Goal: Information Seeking & Learning: Check status

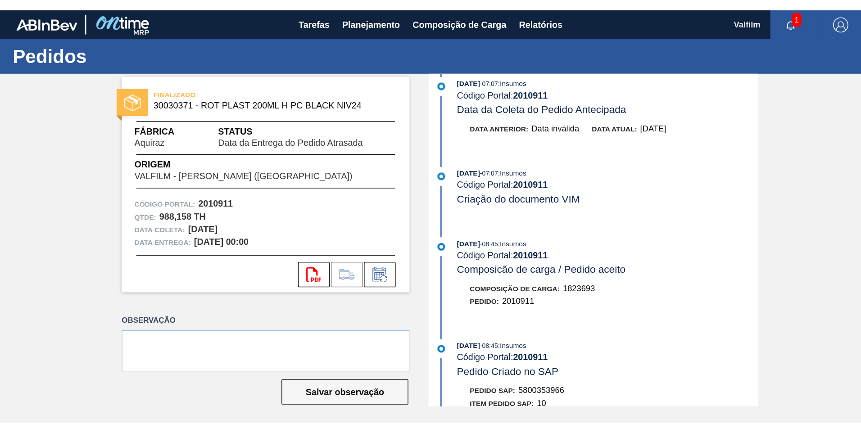
scroll to position [856, 0]
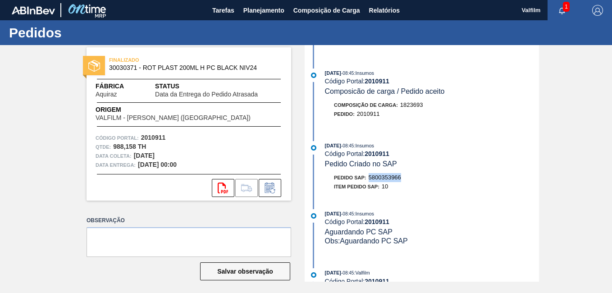
drag, startPoint x: 387, startPoint y: 179, endPoint x: 370, endPoint y: 179, distance: 16.7
click at [370, 179] on div "Pedido SAP: 5800353966" at bounding box center [432, 177] width 214 height 9
copy span "5800353966"
click at [397, 12] on span "Relatórios" at bounding box center [384, 10] width 31 height 11
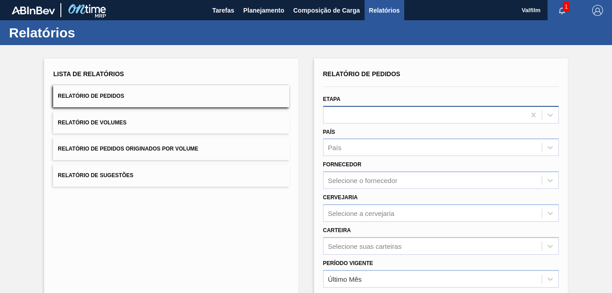
click at [410, 115] on div at bounding box center [424, 114] width 202 height 13
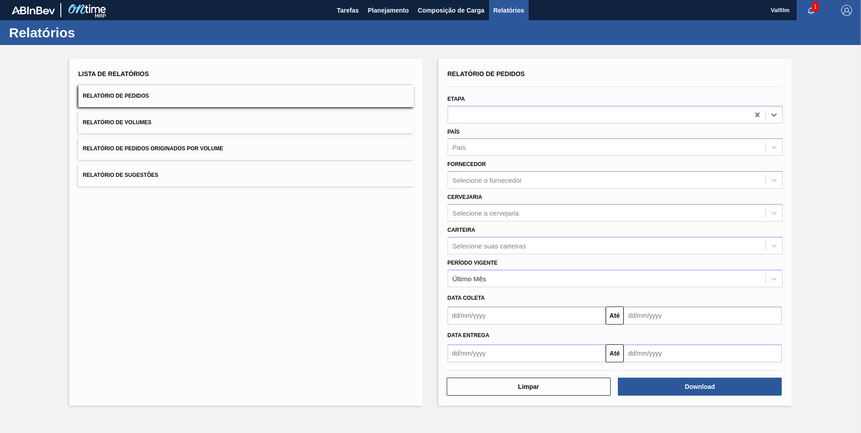
click at [350, 292] on div "Lista de Relatórios Relatório de Pedidos Relatório de Volumes Relatório de Pedi…" at bounding box center [246, 232] width 354 height 347
click at [397, 13] on span "Planejamento" at bounding box center [388, 10] width 41 height 11
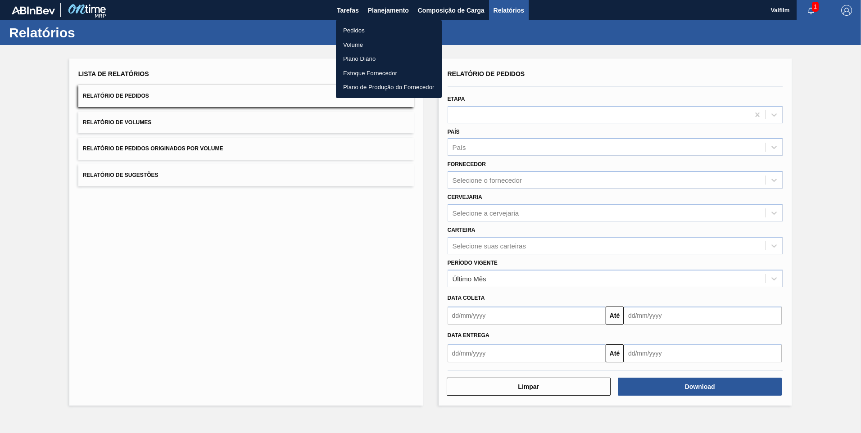
click at [365, 27] on li "Pedidos" at bounding box center [389, 30] width 106 height 14
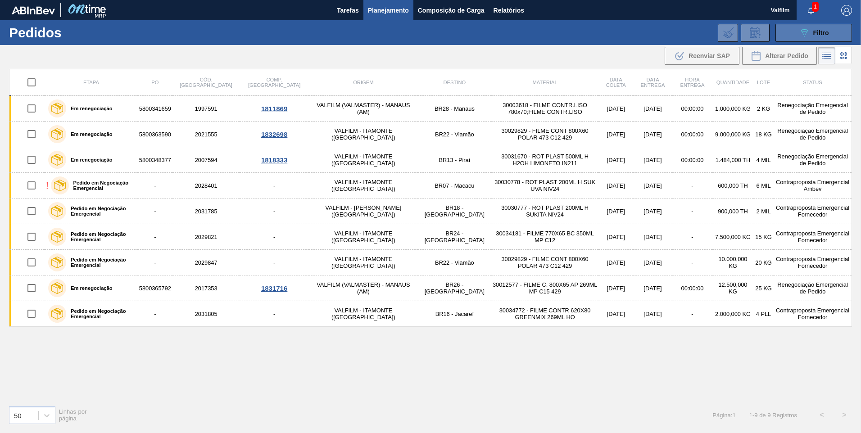
click at [611, 39] on button "089F7B8B-B2A5-4AFE-B5C0-19BA573D28AC Filtro" at bounding box center [814, 33] width 77 height 18
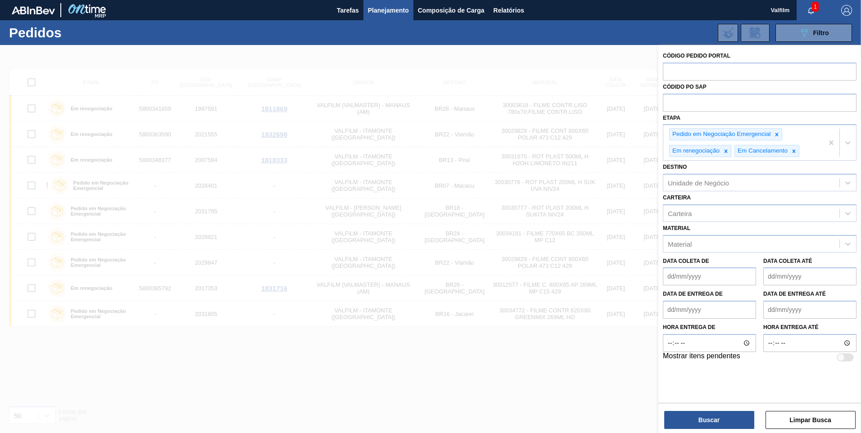
click at [326, 292] on div at bounding box center [430, 261] width 861 height 433
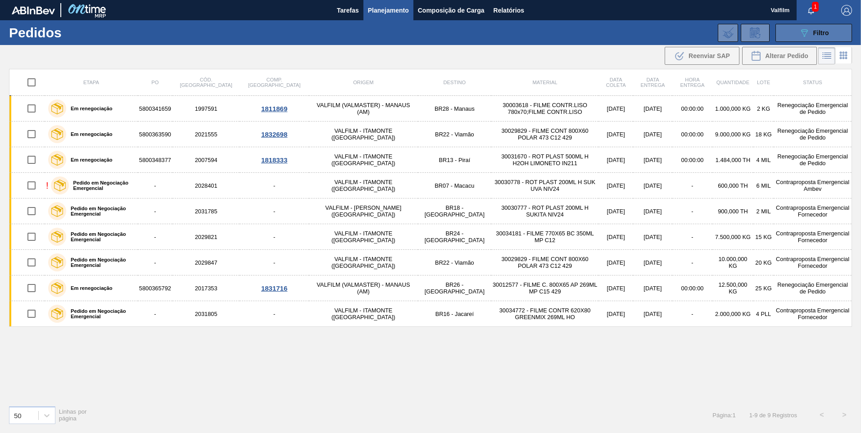
click at [611, 25] on button "089F7B8B-B2A5-4AFE-B5C0-19BA573D28AC Filtro" at bounding box center [814, 33] width 77 height 18
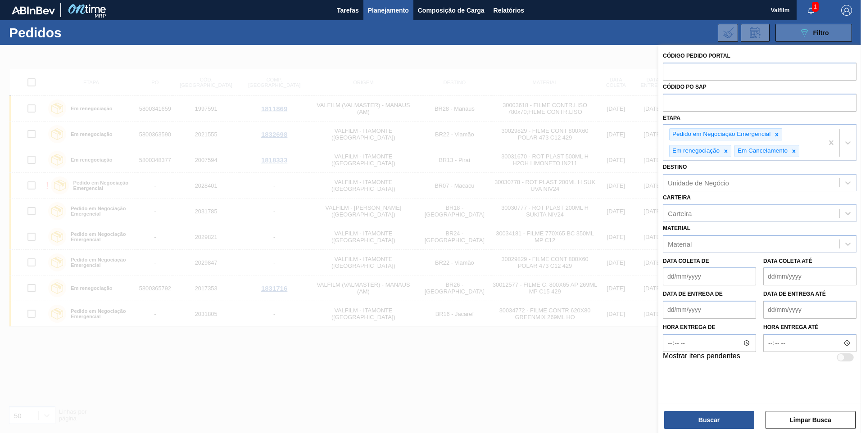
click at [611, 26] on button "089F7B8B-B2A5-4AFE-B5C0-19BA573D28AC Filtro" at bounding box center [814, 33] width 77 height 18
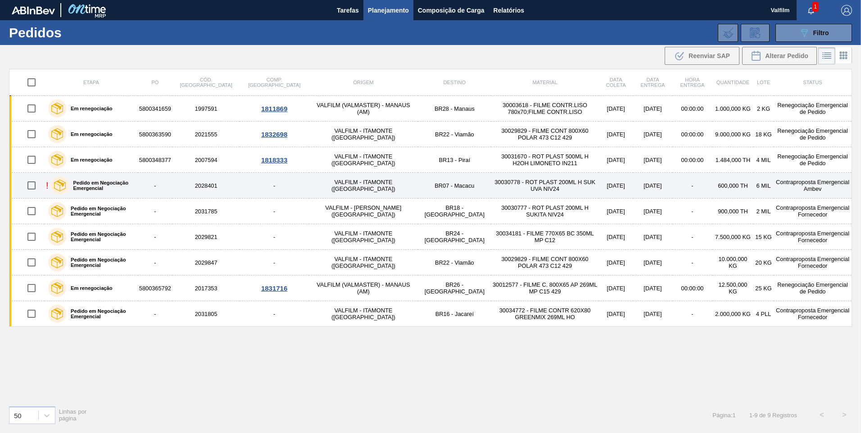
click at [118, 190] on label "Pedido em Negociação Emergencial" at bounding box center [101, 185] width 65 height 11
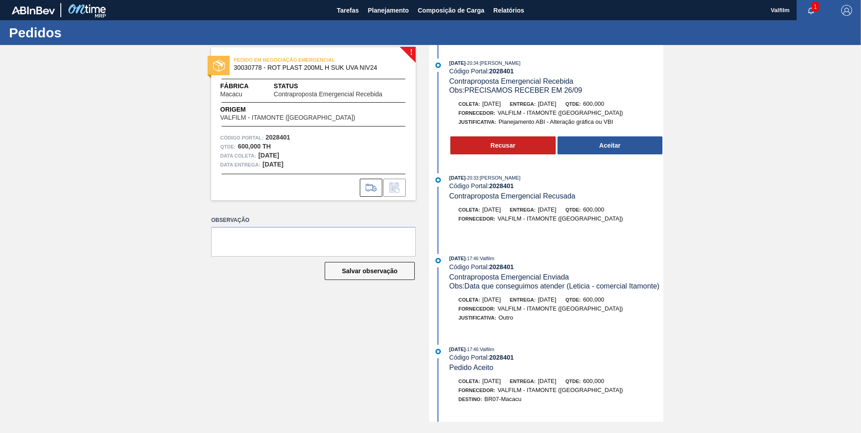
click at [505, 68] on strong "2028401" at bounding box center [501, 71] width 25 height 7
copy strong "2028401"
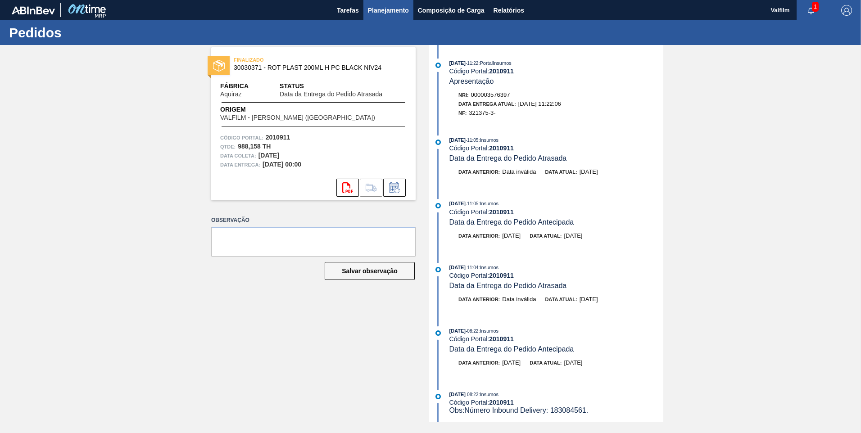
click at [386, 13] on span "Planejamento" at bounding box center [388, 10] width 41 height 11
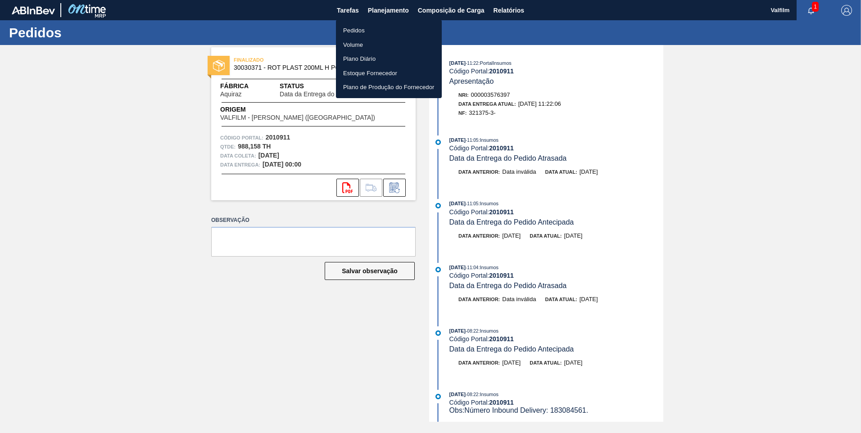
drag, startPoint x: 369, startPoint y: 33, endPoint x: 369, endPoint y: 46, distance: 12.2
click at [369, 34] on li "Pedidos" at bounding box center [389, 30] width 106 height 14
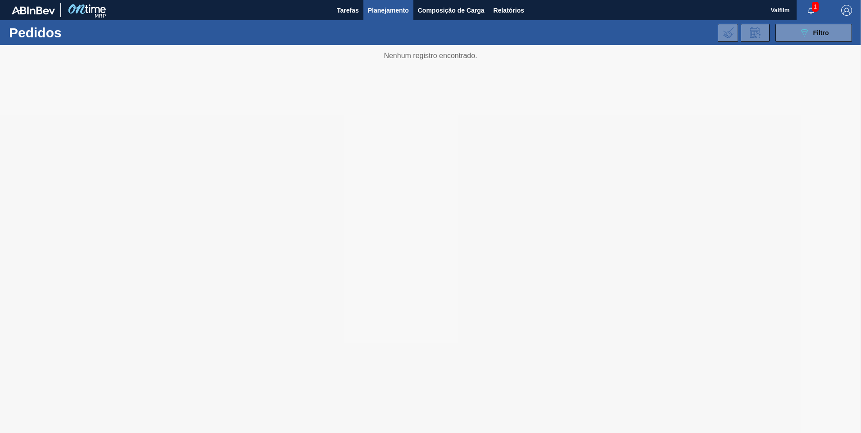
click at [810, 10] on icon "button" at bounding box center [812, 11] width 6 height 6
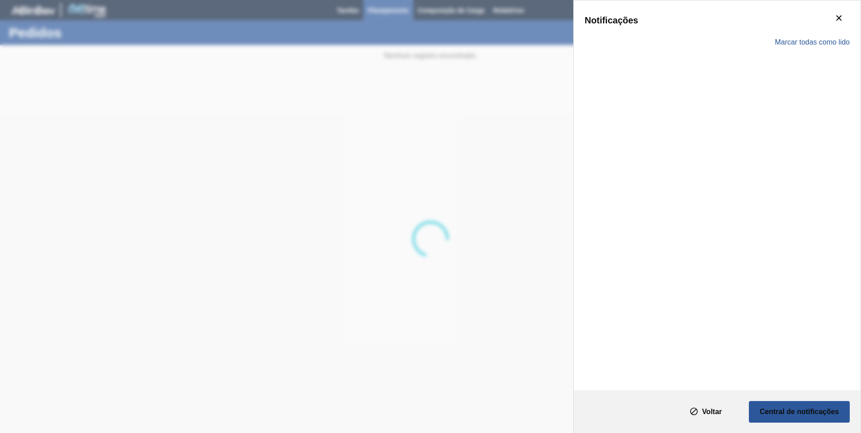
click at [810, 10] on div "Notificações Marcar todas como lido" at bounding box center [717, 195] width 287 height 390
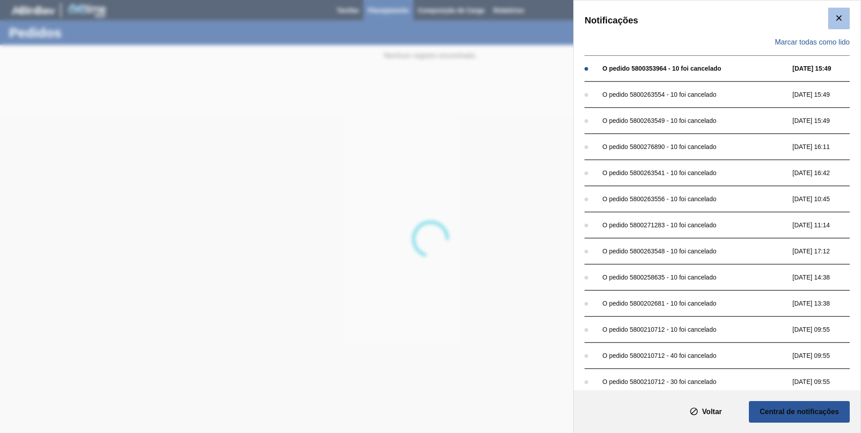
click at [842, 19] on icon "botão de ícone" at bounding box center [839, 18] width 11 height 11
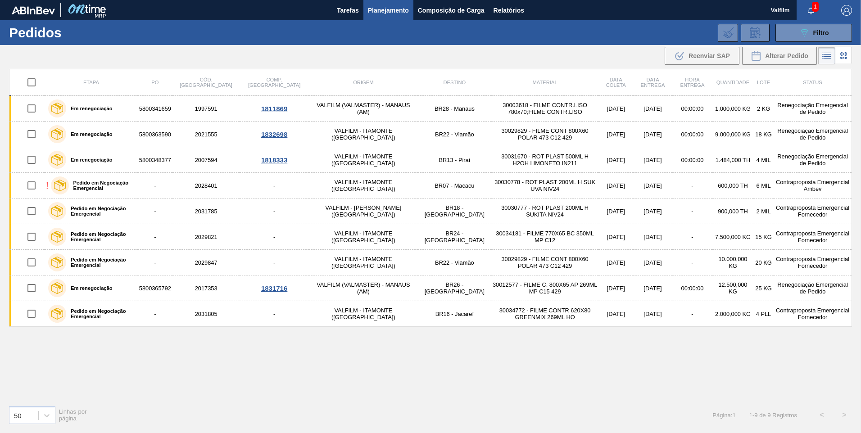
click at [294, 422] on div "50 Linhas por página Página : 1 1 - 9 de 9 Registros < >" at bounding box center [430, 415] width 861 height 33
click at [201, 378] on div "Etapa PO Cód. Pedido Comp. Carga Origem Destino Material Data [PERSON_NAME] Dat…" at bounding box center [430, 234] width 843 height 330
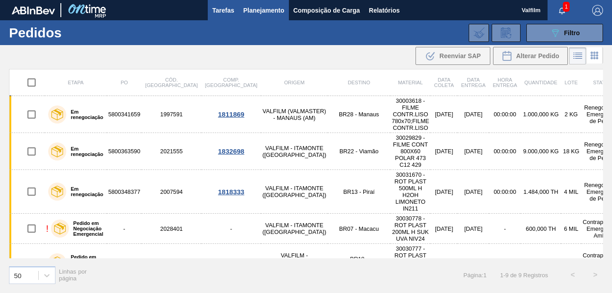
click at [215, 11] on span "Tarefas" at bounding box center [223, 10] width 22 height 11
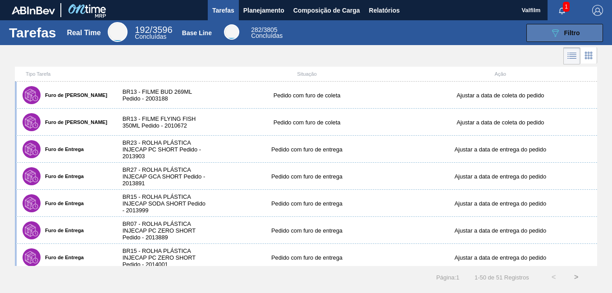
click at [557, 32] on icon "089F7B8B-B2A5-4AFE-B5C0-19BA573D28AC" at bounding box center [555, 32] width 11 height 11
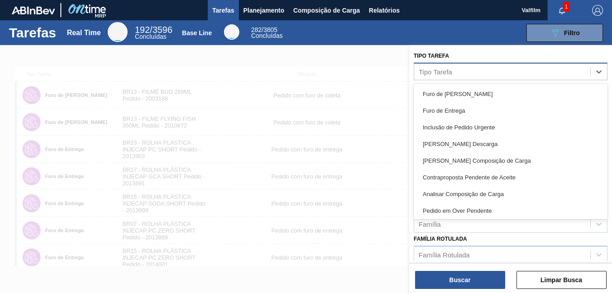
click at [527, 68] on div "Tipo Tarefa" at bounding box center [502, 71] width 176 height 13
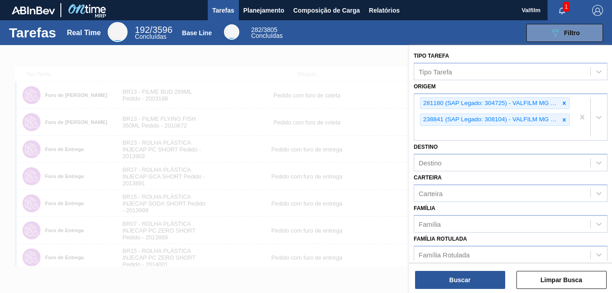
click at [352, 61] on div at bounding box center [306, 191] width 612 height 293
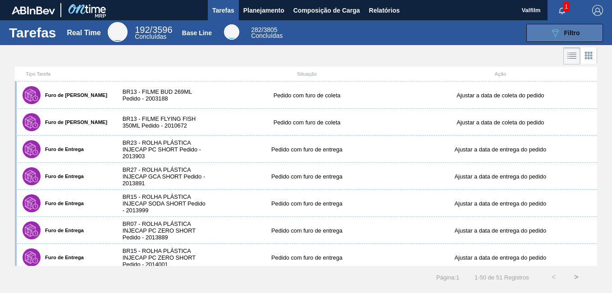
click at [567, 33] on span "Filtro" at bounding box center [572, 32] width 16 height 7
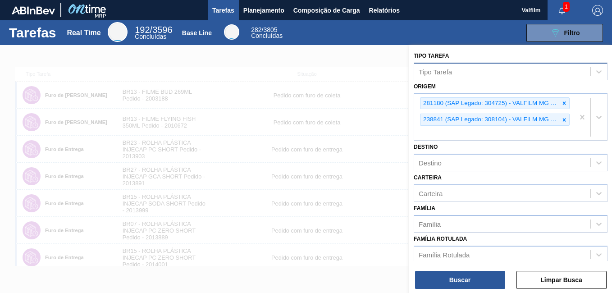
click at [452, 74] on div "Tipo Tarefa" at bounding box center [502, 71] width 176 height 13
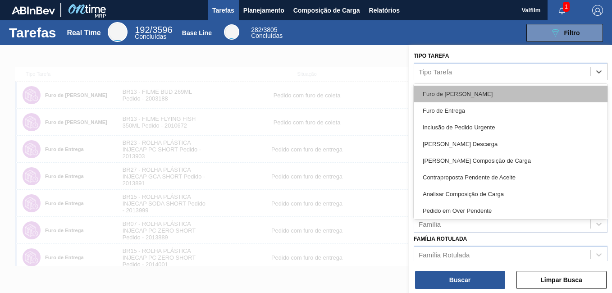
click at [465, 88] on div "Furo de [PERSON_NAME]" at bounding box center [511, 94] width 194 height 17
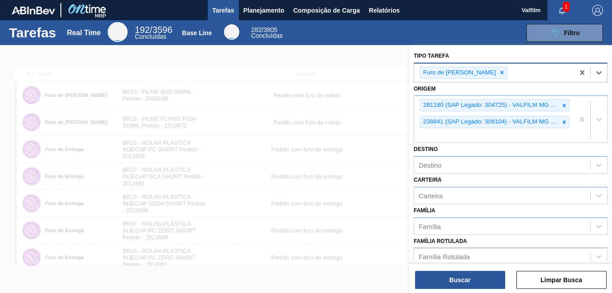
click at [490, 74] on div "Furo de [PERSON_NAME]" at bounding box center [494, 73] width 160 height 18
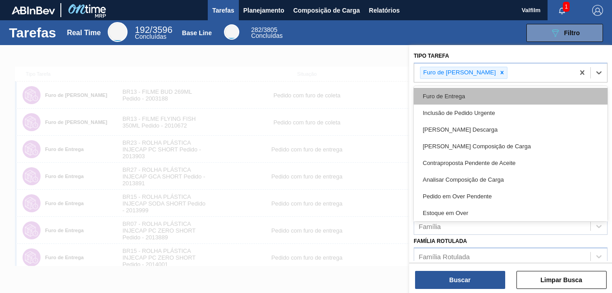
click at [488, 93] on div "Furo de Entrega" at bounding box center [511, 96] width 194 height 17
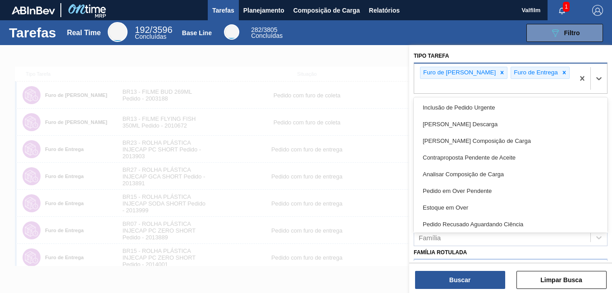
click at [566, 71] on div "Furo de [PERSON_NAME] de Entrega" at bounding box center [494, 79] width 160 height 30
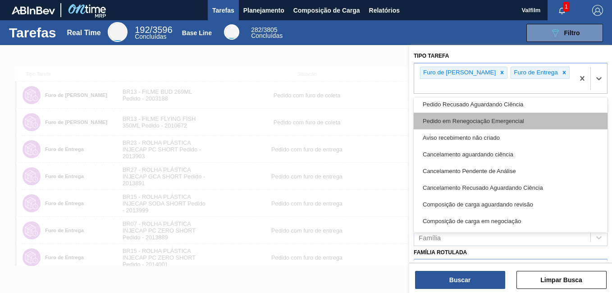
scroll to position [135, 0]
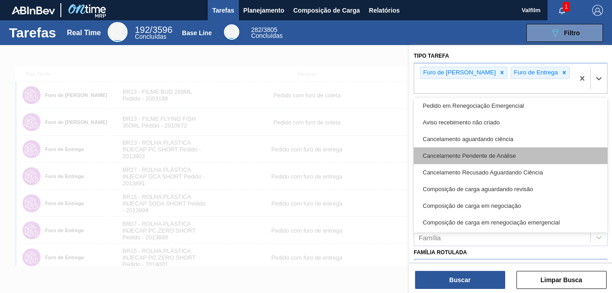
click at [485, 147] on div "Cancelamento Pendente de Análise" at bounding box center [511, 155] width 194 height 17
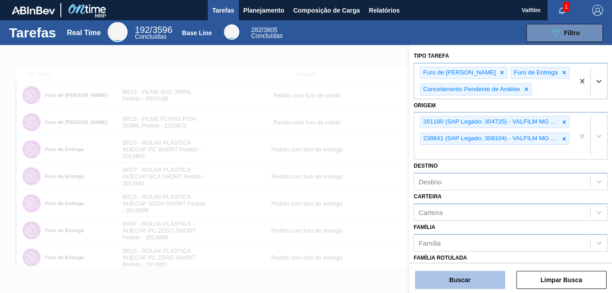
click at [480, 278] on button "Buscar" at bounding box center [460, 280] width 90 height 18
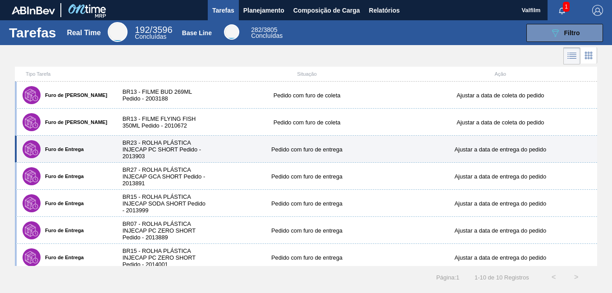
scroll to position [86, 0]
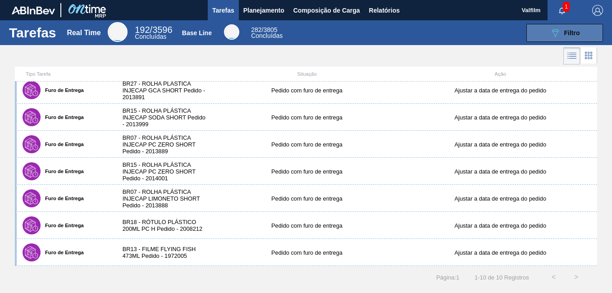
click at [556, 38] on icon "089F7B8B-B2A5-4AFE-B5C0-19BA573D28AC" at bounding box center [555, 32] width 11 height 11
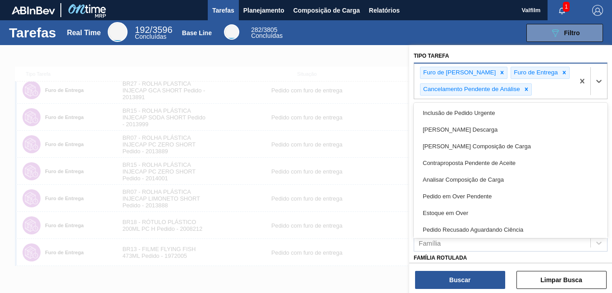
click at [543, 94] on div "Furo de [PERSON_NAME] de Entrega Cancelamento Pendente de Análise" at bounding box center [494, 81] width 160 height 35
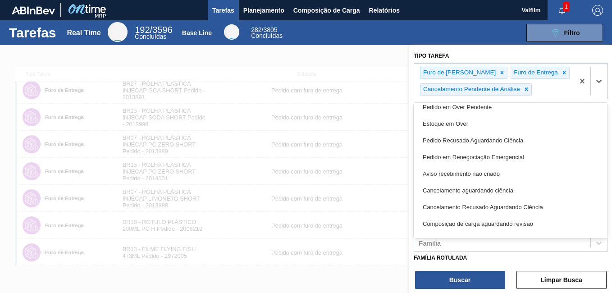
scroll to position [90, 0]
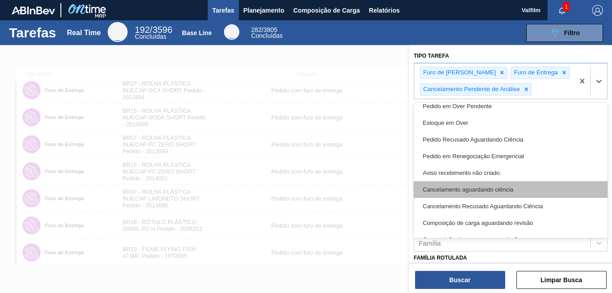
drag, startPoint x: 517, startPoint y: 179, endPoint x: 519, endPoint y: 190, distance: 10.7
click at [519, 190] on div "Inclusão de Pedido Urgente Pedido Aguardando Descarga Pedido Aguardando Composi…" at bounding box center [511, 170] width 194 height 135
click at [519, 190] on div "Cancelamento aguardando ciência" at bounding box center [511, 189] width 194 height 17
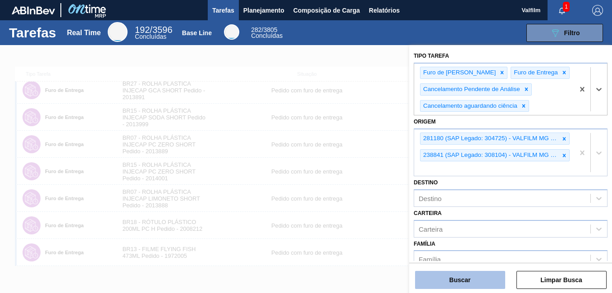
click at [483, 286] on button "Buscar" at bounding box center [460, 280] width 90 height 18
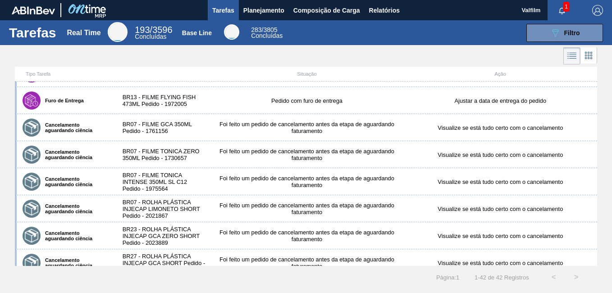
scroll to position [225, 0]
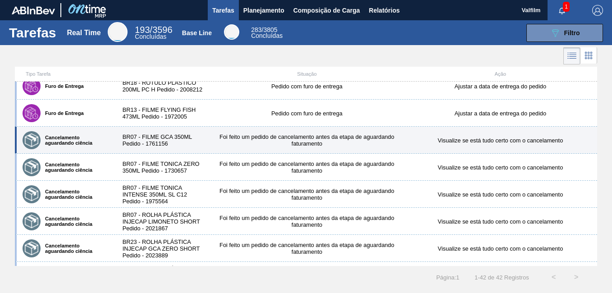
click at [174, 146] on div "BR07 - FILME GCA 350ML Pedido - 1761156" at bounding box center [162, 140] width 97 height 14
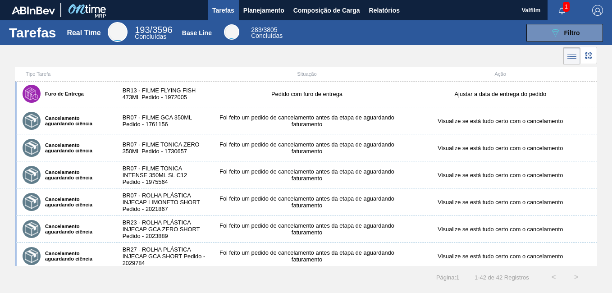
scroll to position [270, 0]
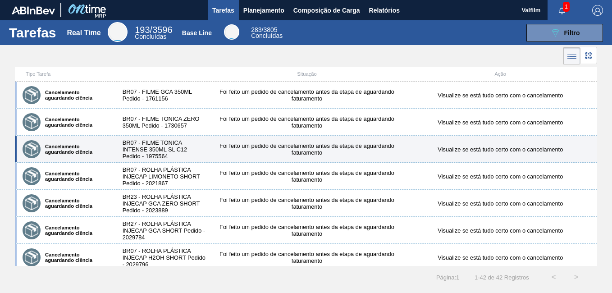
click at [187, 147] on div "BR07 - FILME TONICA INTENSE 350ML SL C12 Pedido - 1975564" at bounding box center [162, 149] width 97 height 20
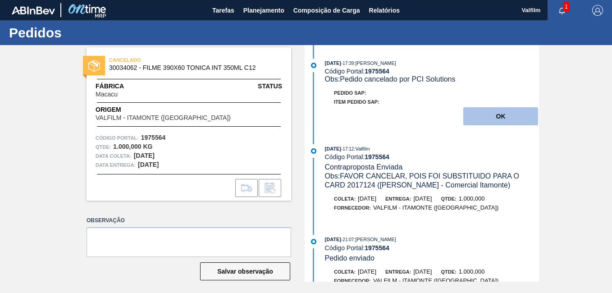
click at [502, 117] on button "OK" at bounding box center [500, 116] width 75 height 18
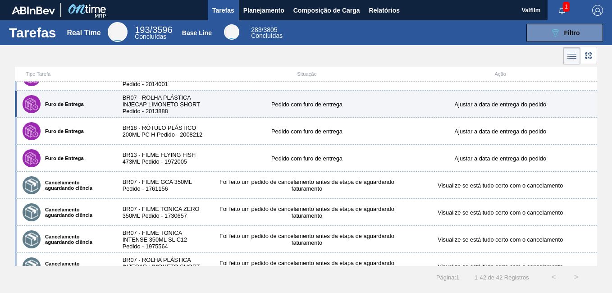
scroll to position [225, 0]
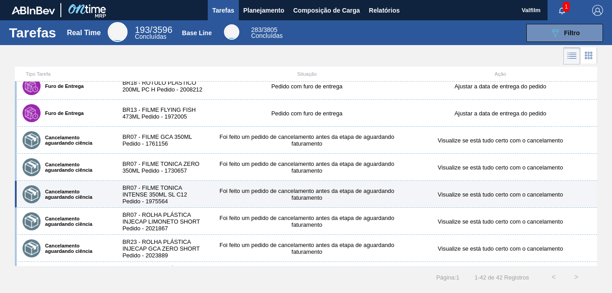
click at [174, 189] on div "BR07 - FILME TONICA INTENSE 350ML SL C12 Pedido - 1975564" at bounding box center [162, 194] width 97 height 20
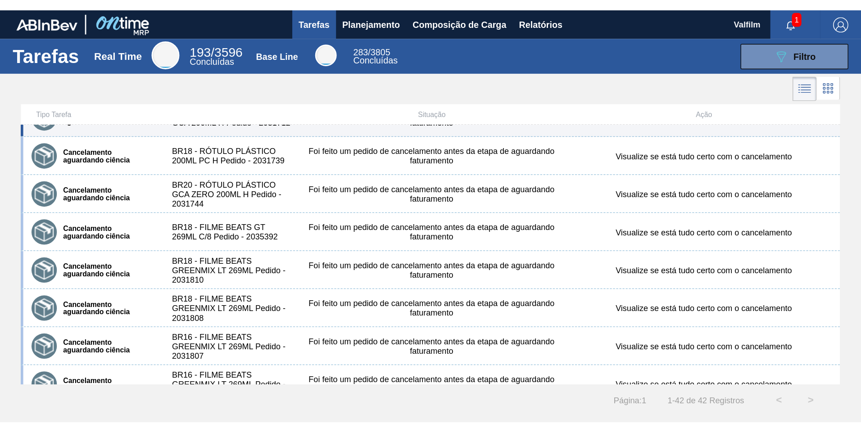
scroll to position [901, 0]
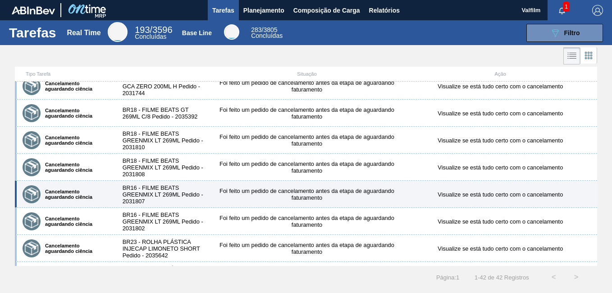
click at [169, 184] on div "BR16 - FILME BEATS GREENMIX LT 269ML Pedido - 2031807" at bounding box center [162, 194] width 97 height 20
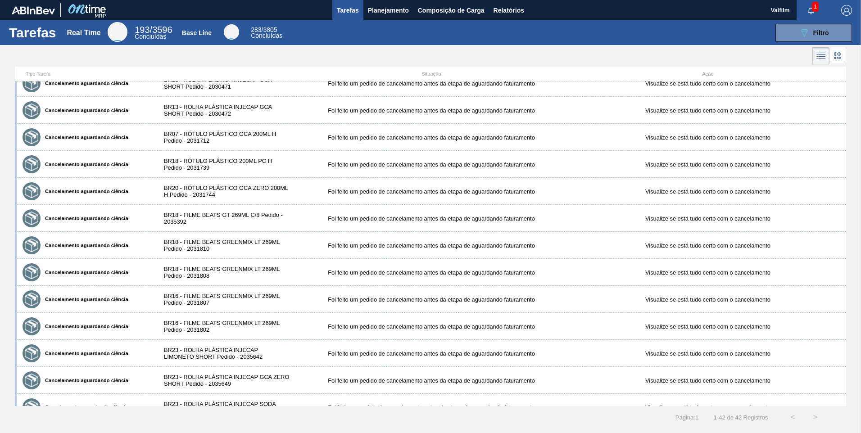
scroll to position [811, 0]
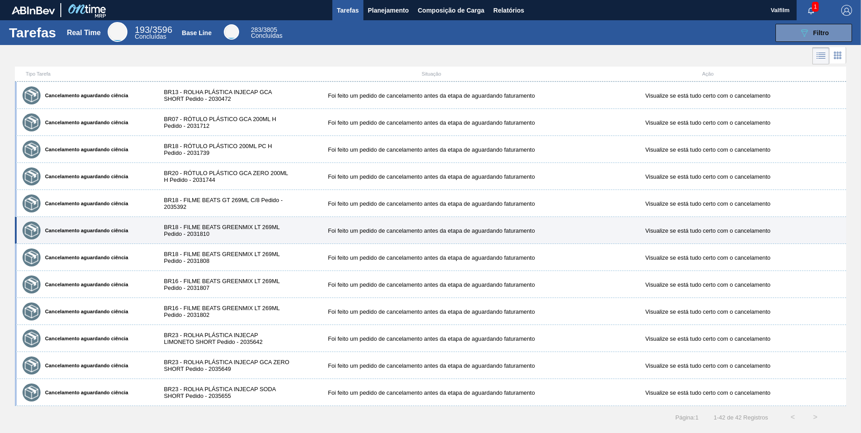
click at [238, 228] on div "BR18 - FILME BEATS GREENMIX LT 269ML Pedido - 2031810" at bounding box center [224, 231] width 138 height 14
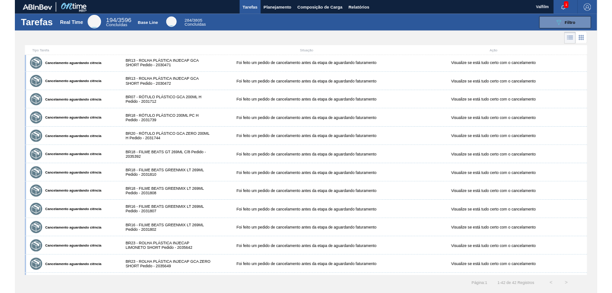
scroll to position [811, 0]
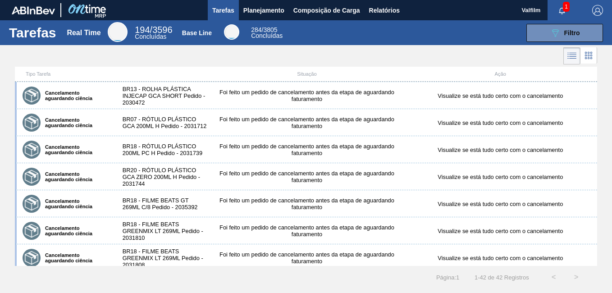
click at [545, 9] on div "Valfilm 1 Marcar todas como lido O pedido 5800353964 - 10 foi cancelado [DATE] …" at bounding box center [566, 10] width 91 height 20
click at [559, 9] on icon "button" at bounding box center [561, 10] width 7 height 7
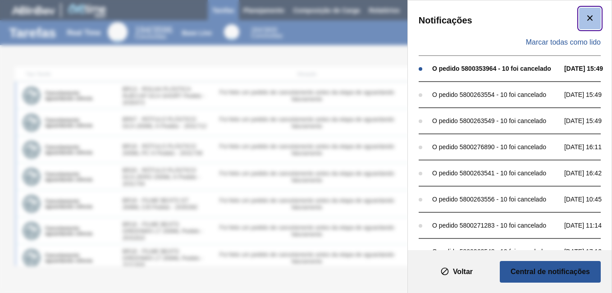
click at [589, 21] on icon "botão de ícone" at bounding box center [589, 18] width 11 height 11
